Goal: Check status: Check status

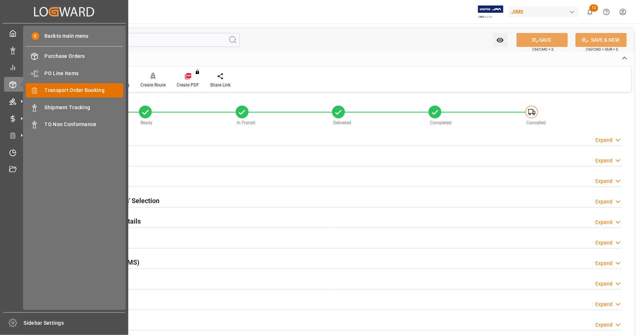
scroll to position [361, 0]
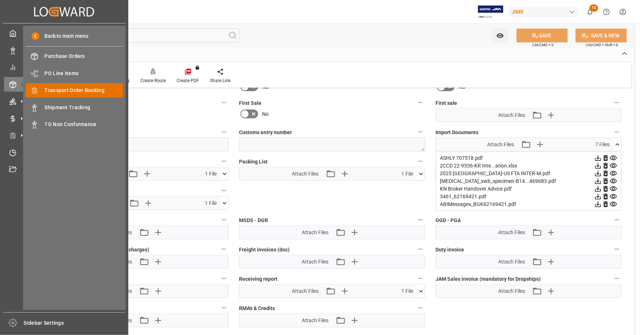
click at [88, 90] on span "Transport Order Booking" at bounding box center [84, 91] width 79 height 8
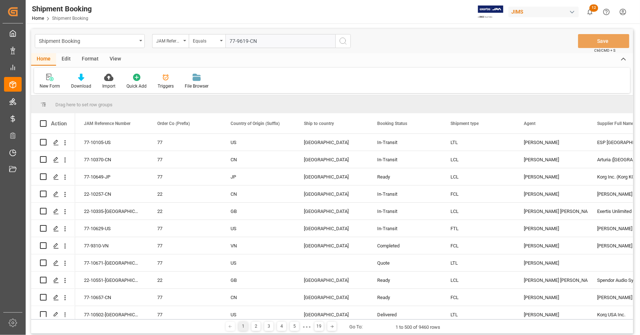
type input "77-9619-CN"
click at [343, 42] on icon "search button" at bounding box center [343, 41] width 9 height 9
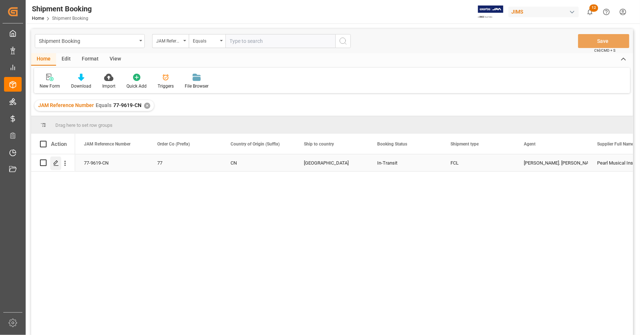
click at [56, 163] on polygon "Press SPACE to select this row." at bounding box center [56, 163] width 4 height 4
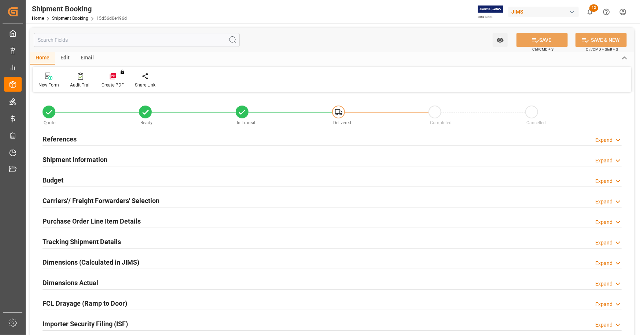
type input "61"
click at [80, 218] on h2 "Purchase Order Line Item Details" at bounding box center [92, 221] width 98 height 10
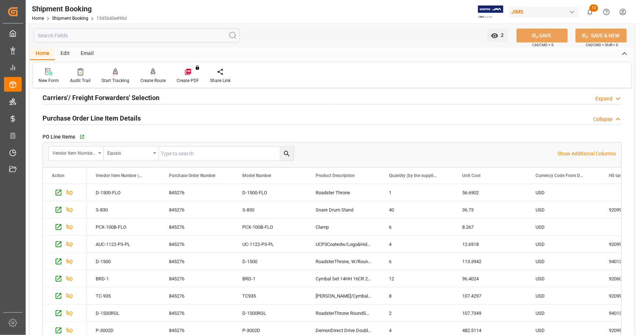
scroll to position [110, 0]
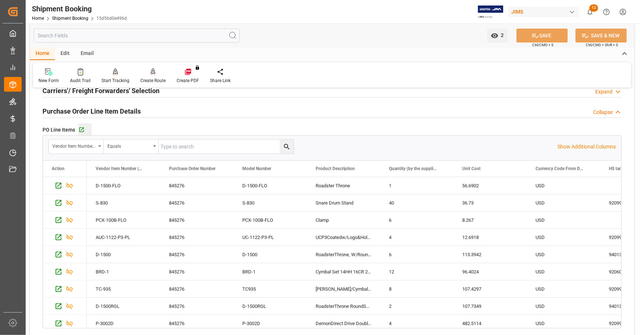
click at [84, 130] on icon "button" at bounding box center [81, 130] width 6 height 6
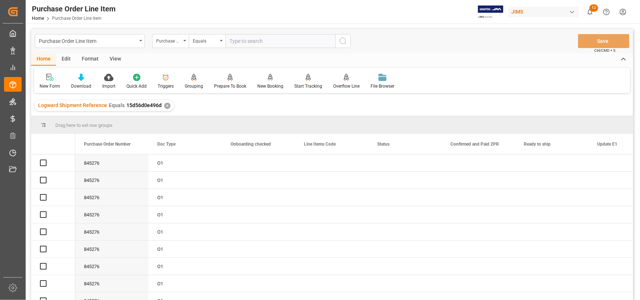
click at [73, 58] on div "Edit" at bounding box center [66, 59] width 20 height 12
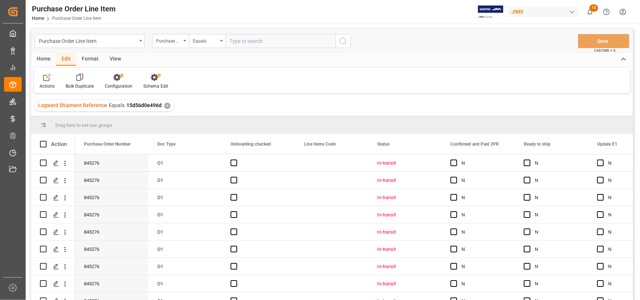
click at [87, 59] on div "Format" at bounding box center [90, 59] width 28 height 12
click at [111, 59] on div "View" at bounding box center [115, 59] width 22 height 12
click at [80, 79] on icon at bounding box center [83, 77] width 7 height 7
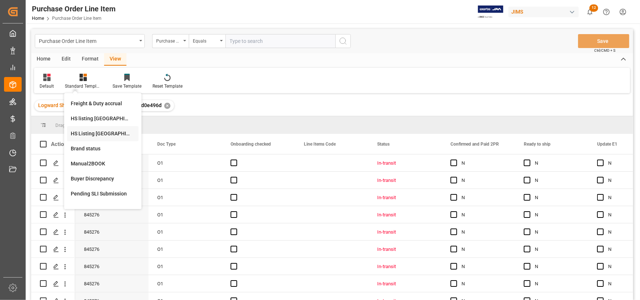
click at [97, 133] on div "HS Listing CANADA" at bounding box center [103, 134] width 64 height 8
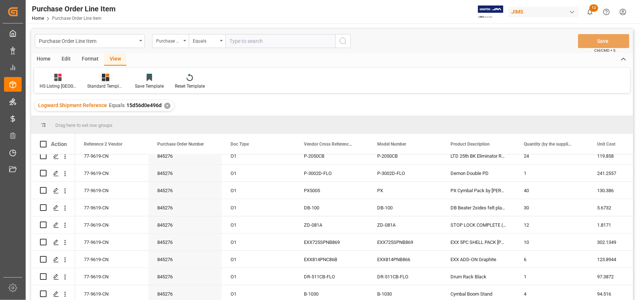
click at [106, 81] on div "Standard Templates" at bounding box center [106, 81] width 48 height 16
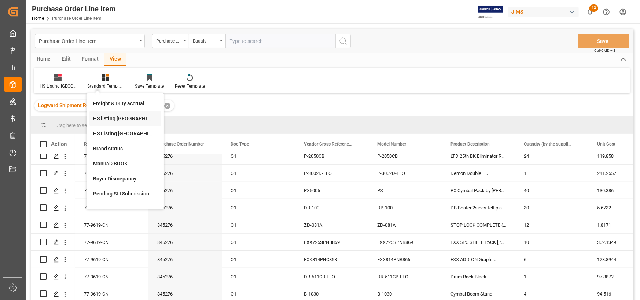
click at [104, 120] on div "HS listing USA" at bounding box center [125, 119] width 64 height 8
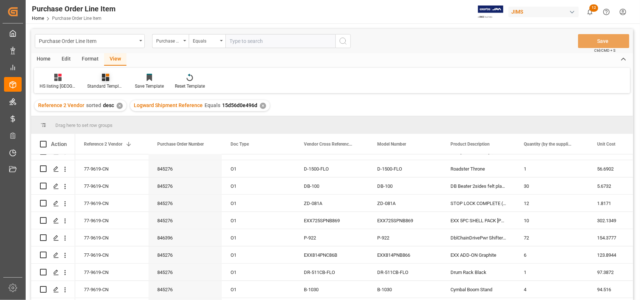
click at [102, 80] on icon at bounding box center [105, 77] width 7 height 7
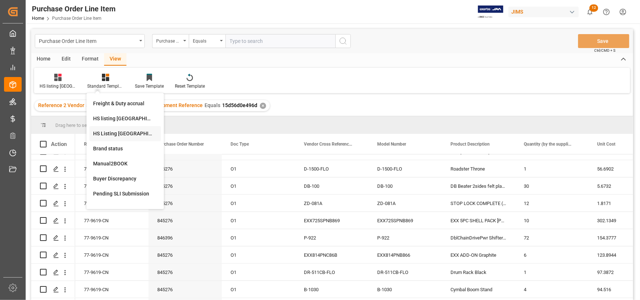
click at [109, 132] on div "HS Listing CANADA" at bounding box center [125, 134] width 64 height 8
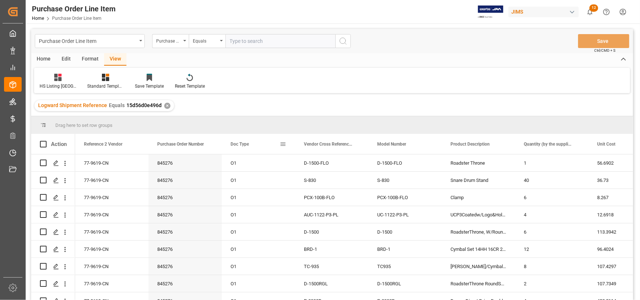
click at [284, 144] on span at bounding box center [283, 144] width 7 height 7
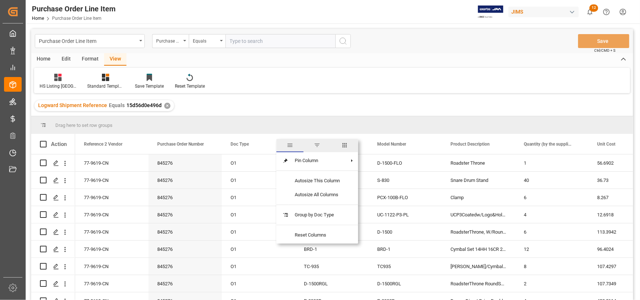
click at [345, 145] on span "columns" at bounding box center [344, 145] width 7 height 7
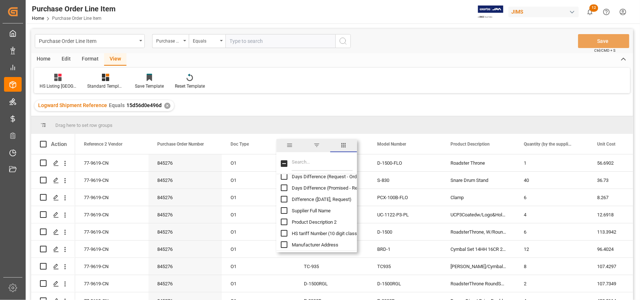
click at [284, 232] on input "HS tariff Number (10 digit classification code) column toggle visibility (hidde…" at bounding box center [284, 233] width 7 height 7
checkbox input "true"
click at [343, 142] on span "columns" at bounding box center [343, 145] width 7 height 7
